Goal: Task Accomplishment & Management: Manage account settings

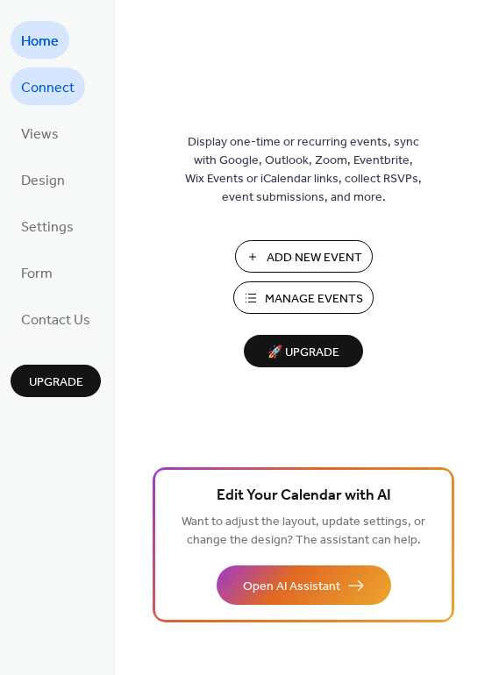
click at [46, 86] on span "Connect" at bounding box center [47, 88] width 53 height 27
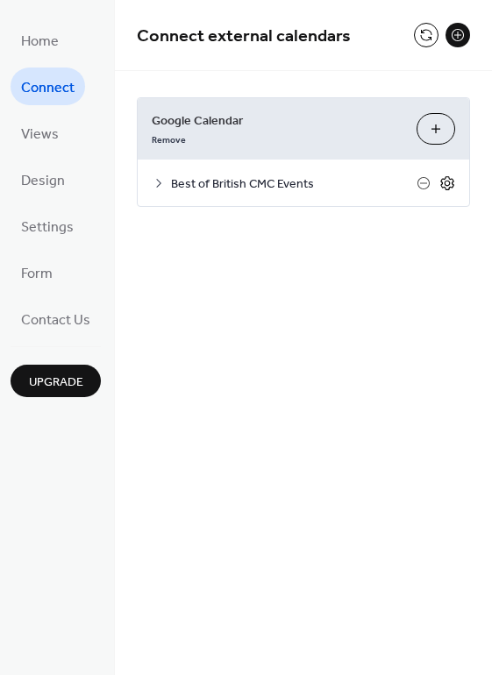
click at [446, 183] on icon at bounding box center [447, 183] width 16 height 16
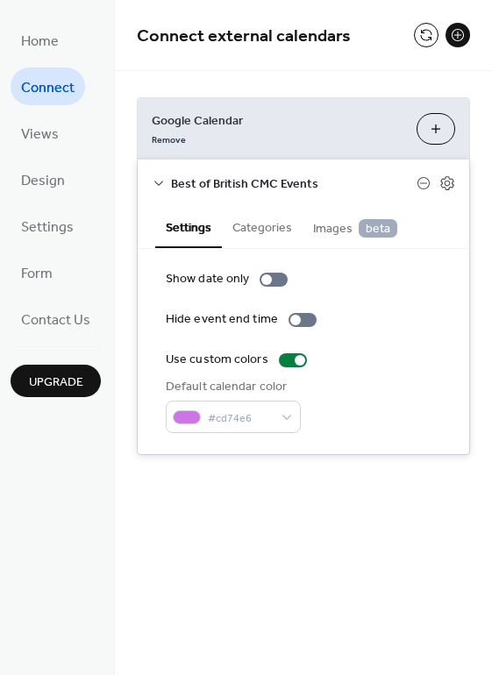
click at [157, 179] on icon at bounding box center [159, 183] width 14 height 14
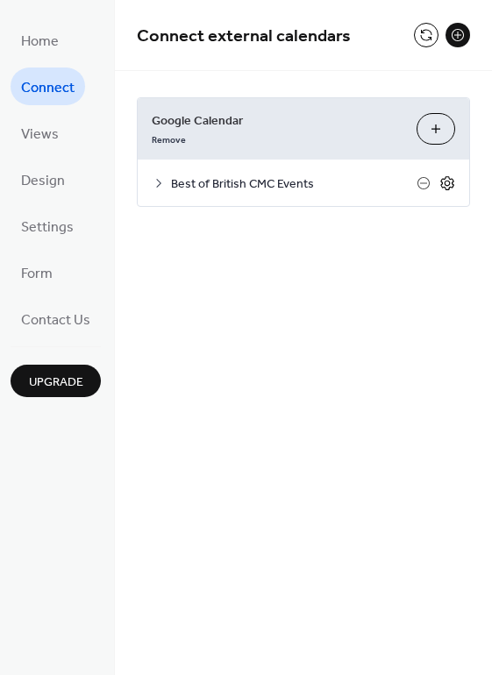
click at [452, 178] on icon at bounding box center [446, 183] width 13 height 14
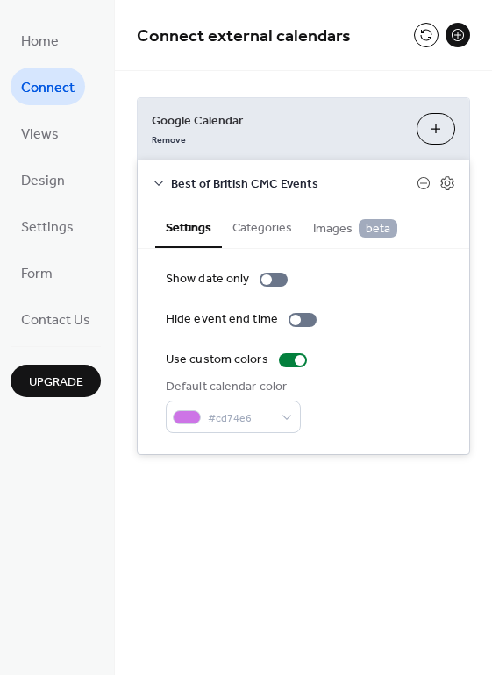
click at [260, 223] on button "Categories" at bounding box center [262, 226] width 81 height 40
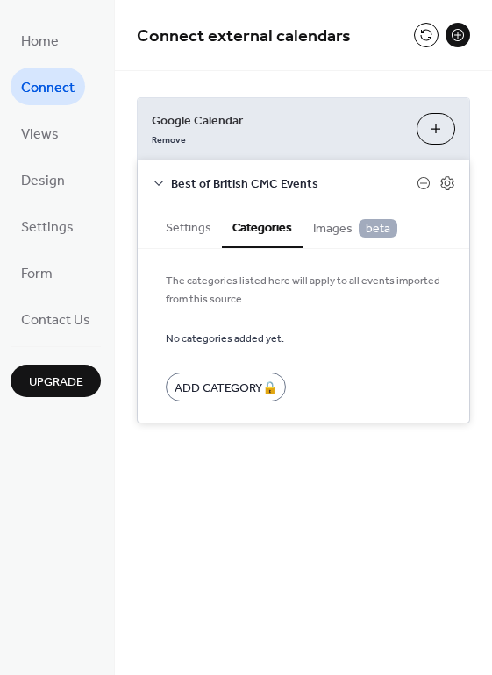
click at [324, 226] on span "Images beta" at bounding box center [355, 228] width 84 height 19
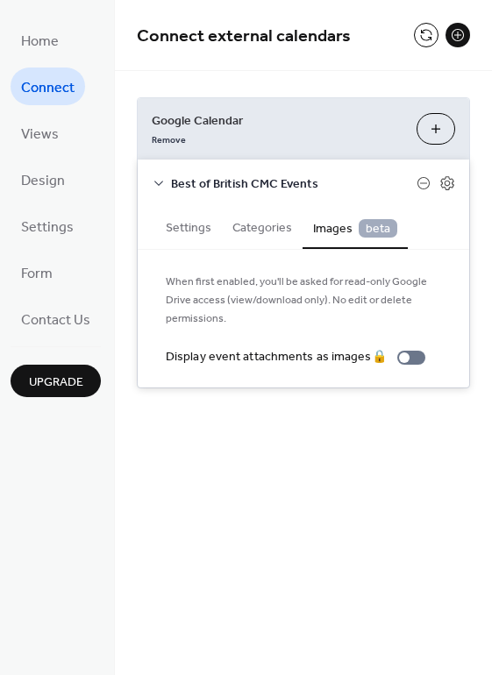
click at [187, 224] on button "Settings" at bounding box center [188, 226] width 67 height 40
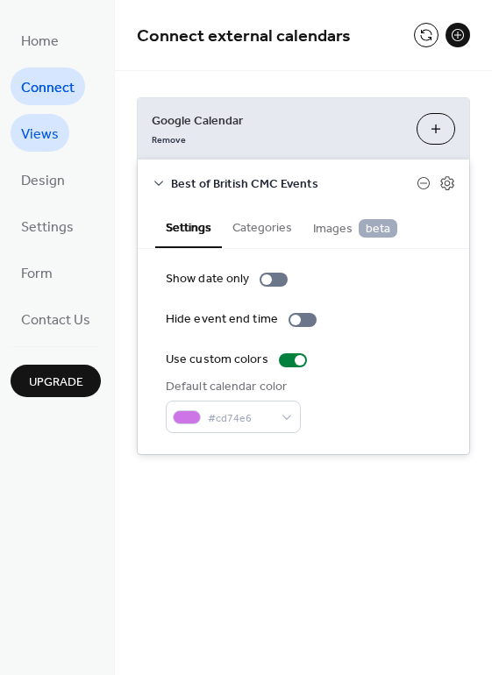
click at [46, 136] on span "Views" at bounding box center [40, 134] width 38 height 27
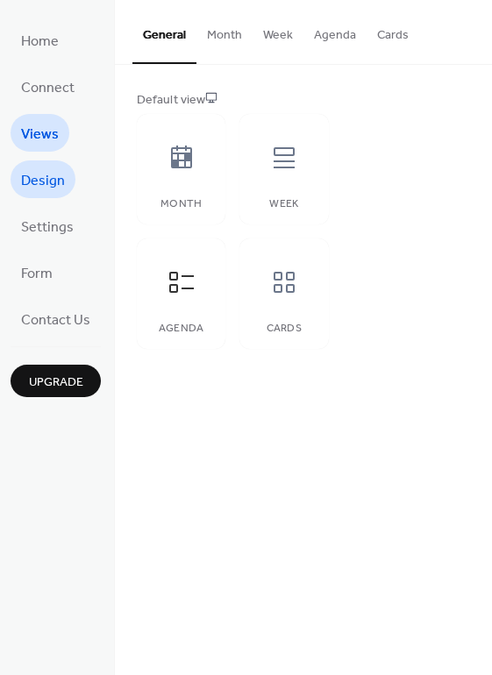
click at [49, 178] on span "Design" at bounding box center [43, 180] width 44 height 27
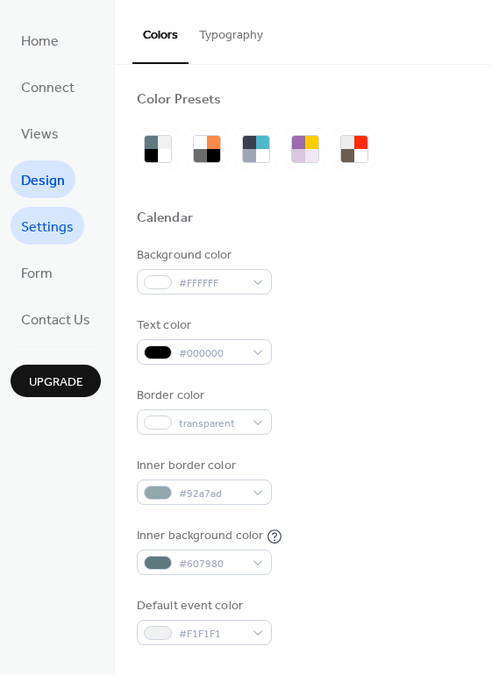
click at [60, 222] on span "Settings" at bounding box center [47, 227] width 53 height 27
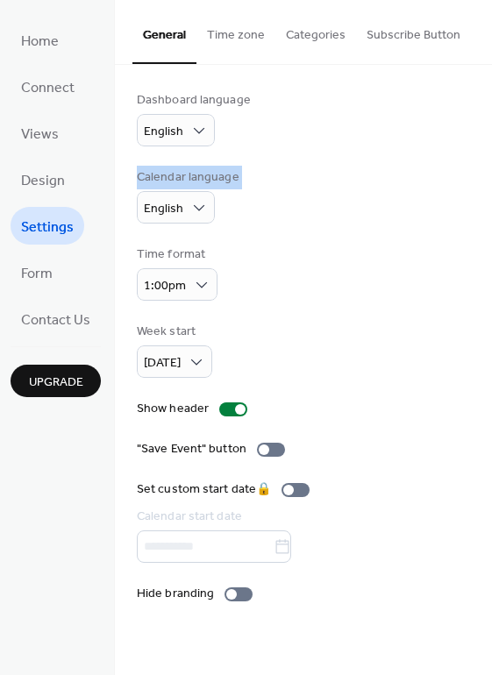
drag, startPoint x: 485, startPoint y: 136, endPoint x: 485, endPoint y: 195, distance: 58.7
click at [485, 195] on div "Dashboard language English Calendar language English Time format 1:00pm Week st…" at bounding box center [303, 347] width 377 height 565
click at [55, 88] on span "Connect" at bounding box center [47, 88] width 53 height 27
